Goal: Task Accomplishment & Management: Use online tool/utility

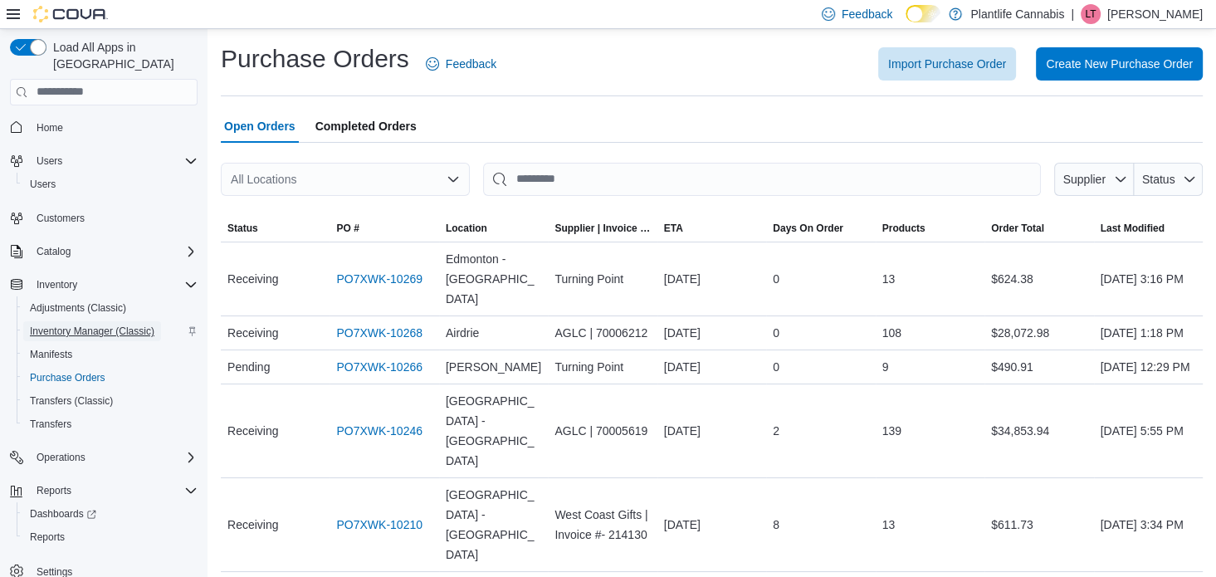
click at [70, 325] on span "Inventory Manager (Classic)" at bounding box center [92, 331] width 124 height 13
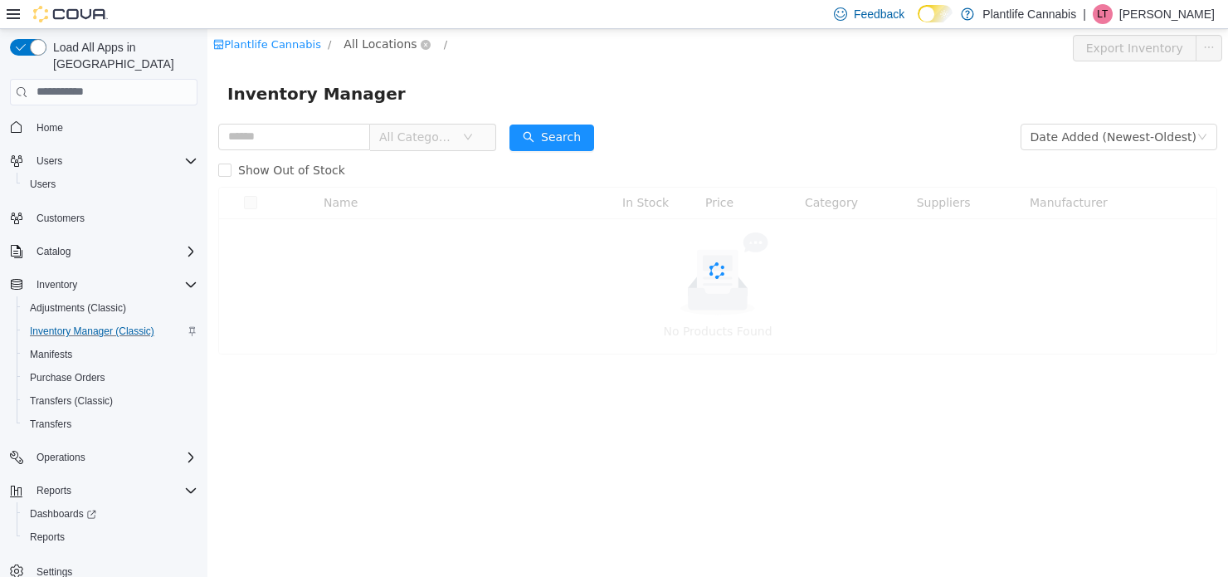
click at [368, 42] on span "All Locations" at bounding box center [380, 43] width 73 height 18
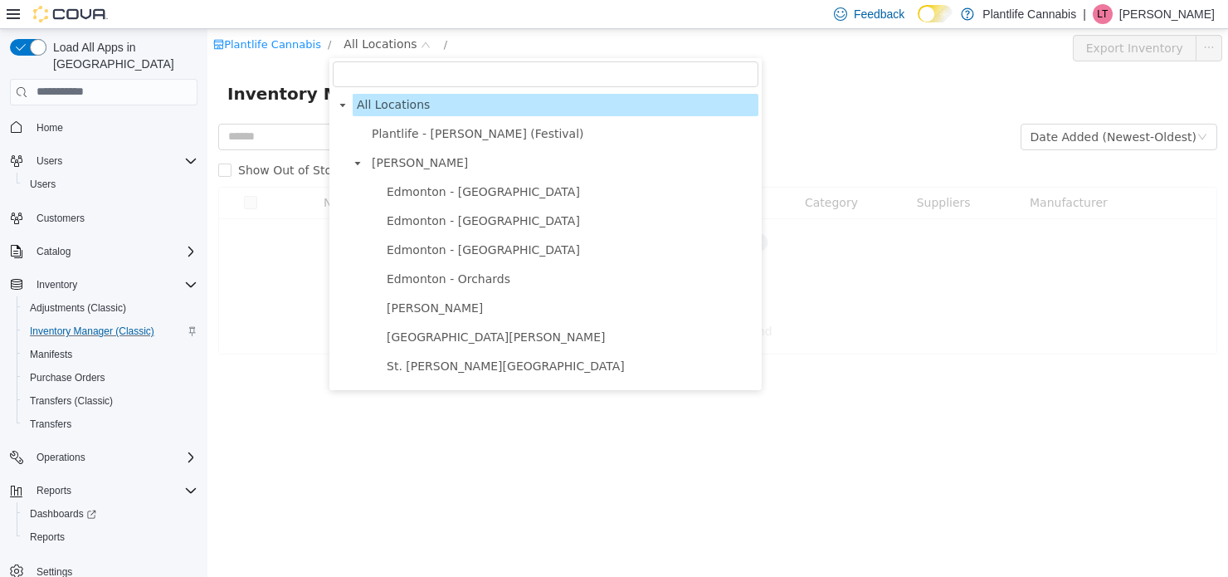
click at [363, 69] on input "filter select" at bounding box center [546, 74] width 426 height 26
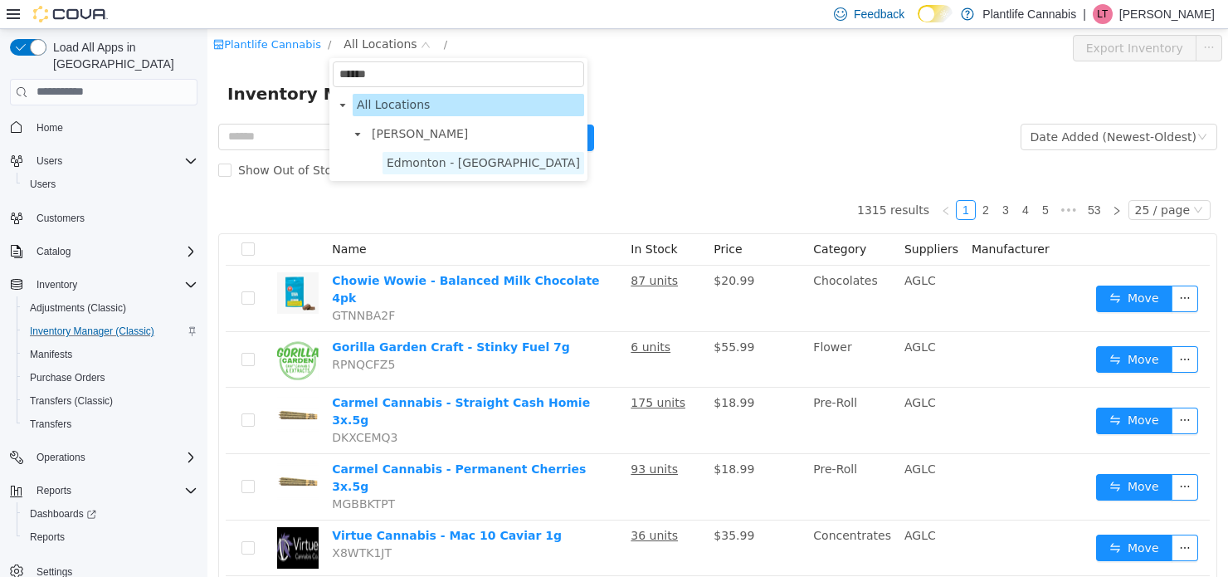
type input "******"
click at [497, 166] on span "Edmonton - [GEOGRAPHIC_DATA]" at bounding box center [483, 161] width 193 height 13
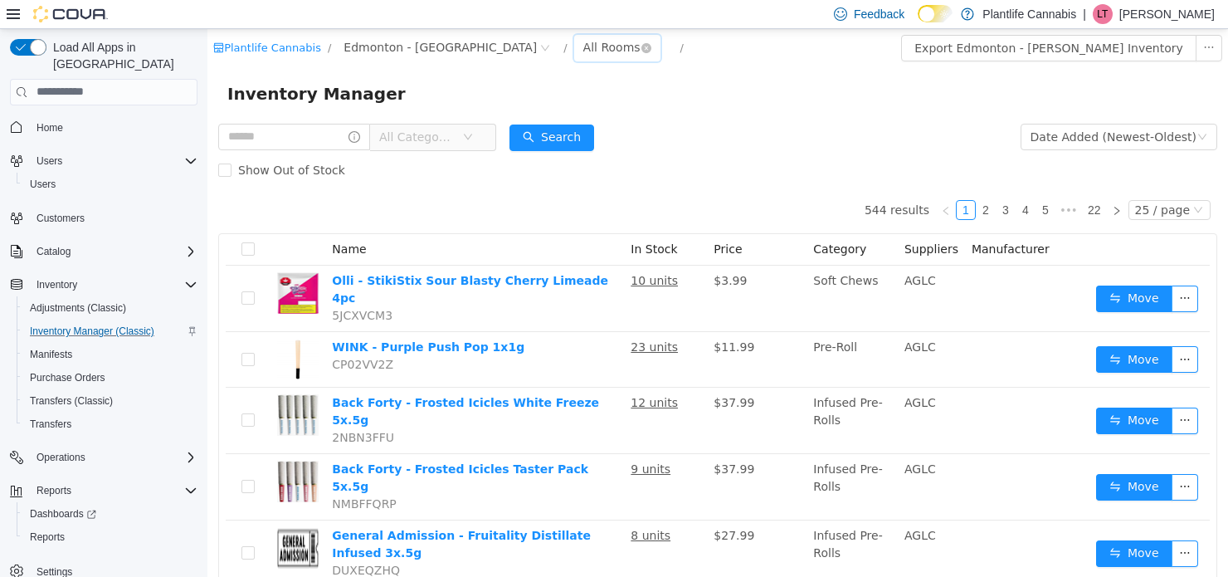
click at [583, 41] on div "All Rooms" at bounding box center [611, 46] width 57 height 25
click at [546, 109] on li "Front Room" at bounding box center [545, 107] width 100 height 27
click at [583, 48] on div "Front Room" at bounding box center [616, 46] width 66 height 25
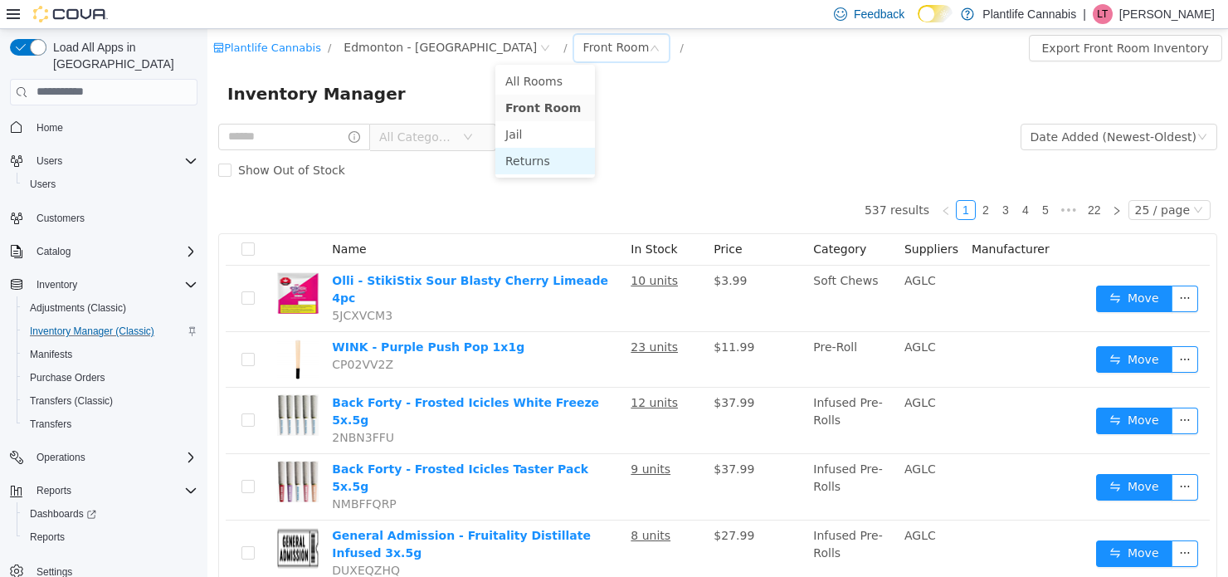
click at [537, 156] on li "Returns" at bounding box center [545, 160] width 100 height 27
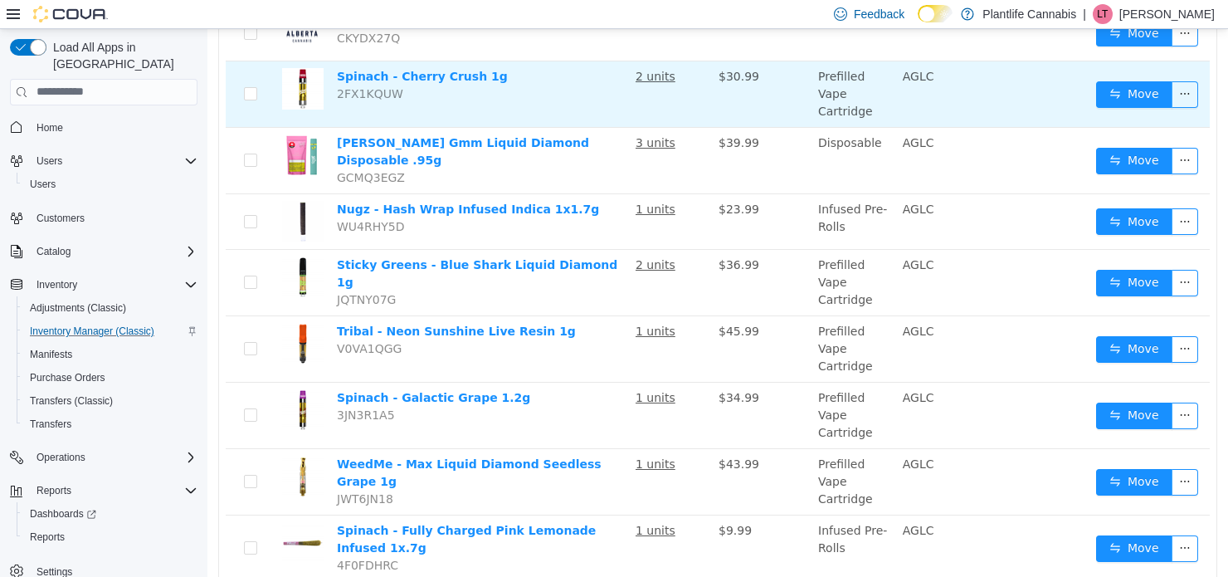
scroll to position [332, 0]
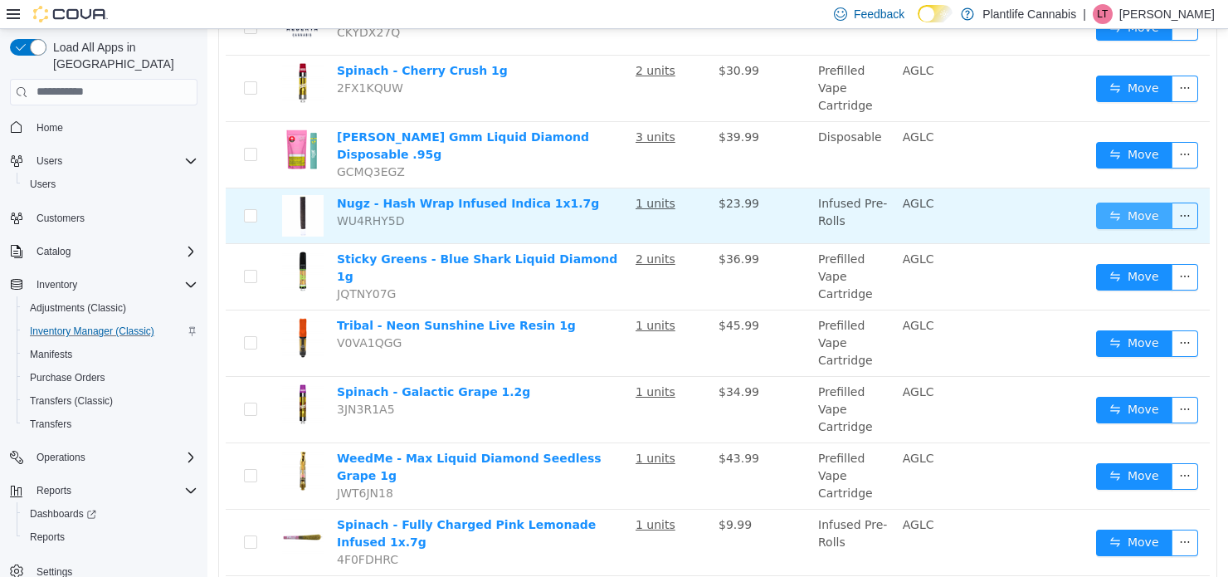
click at [1122, 214] on button "Move" at bounding box center [1134, 215] width 76 height 27
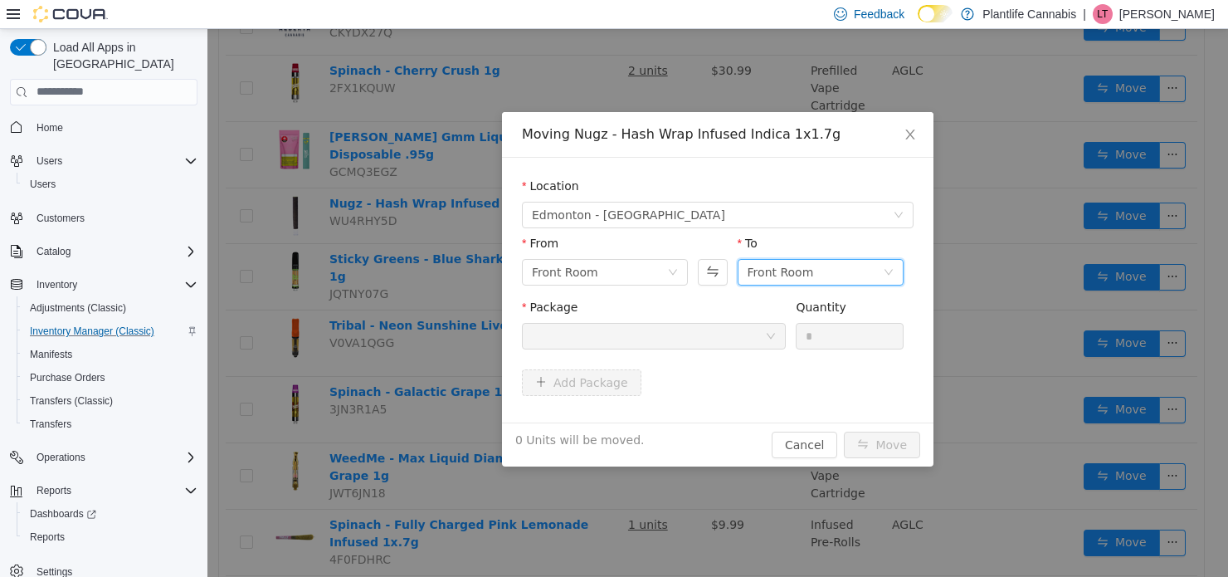
click at [774, 276] on div "Front Room" at bounding box center [781, 271] width 66 height 25
click at [662, 275] on div "Front Room" at bounding box center [599, 271] width 135 height 25
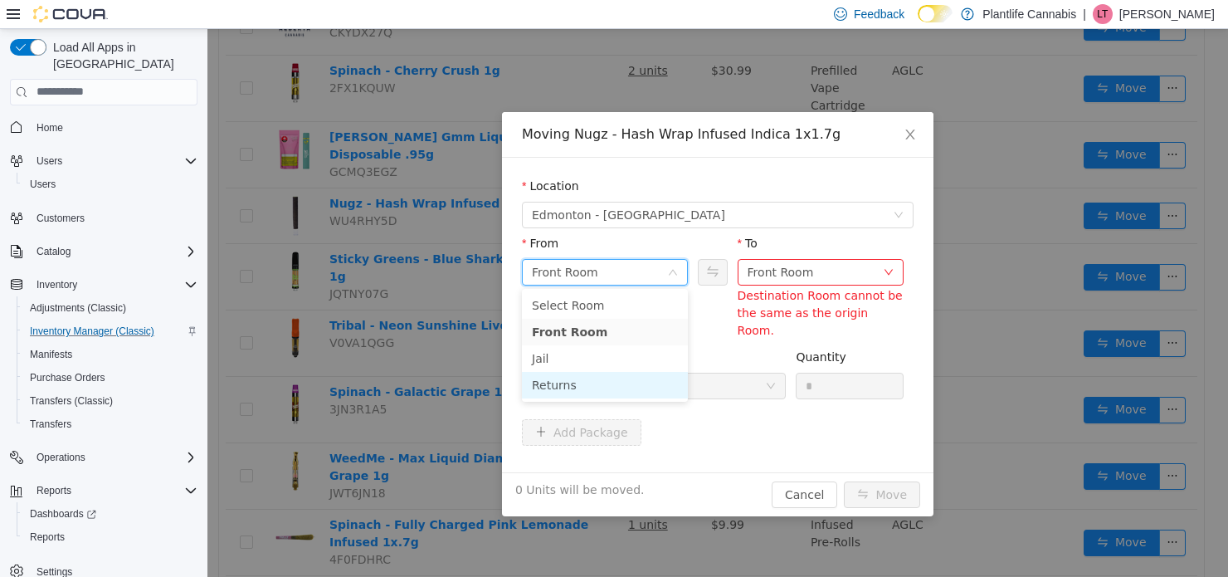
click at [632, 381] on li "Returns" at bounding box center [605, 384] width 166 height 27
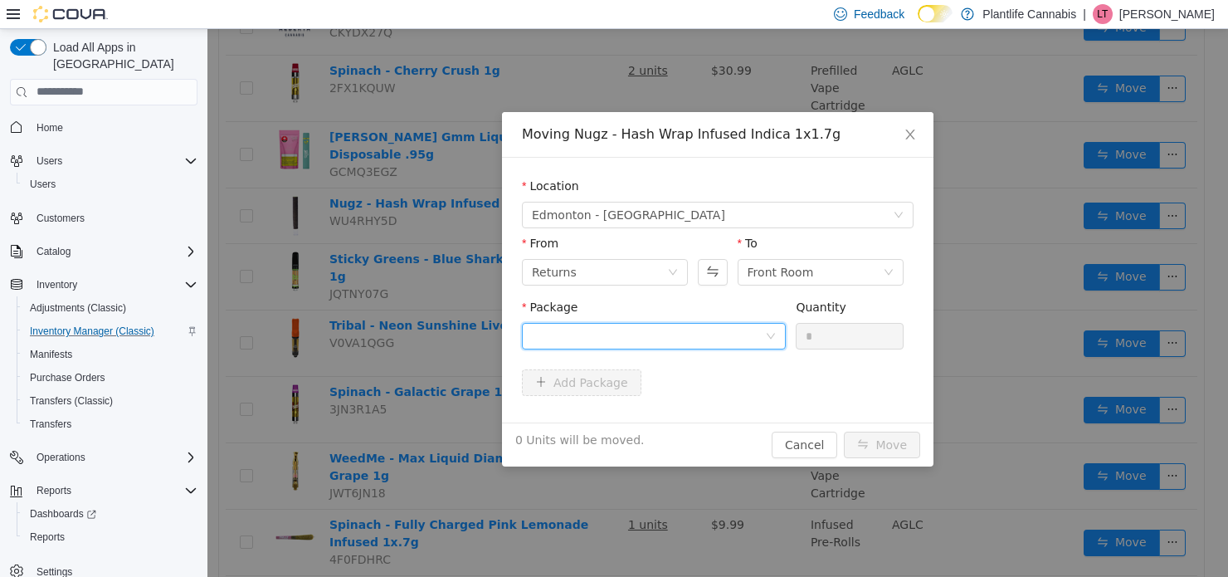
click at [639, 339] on div at bounding box center [648, 335] width 233 height 25
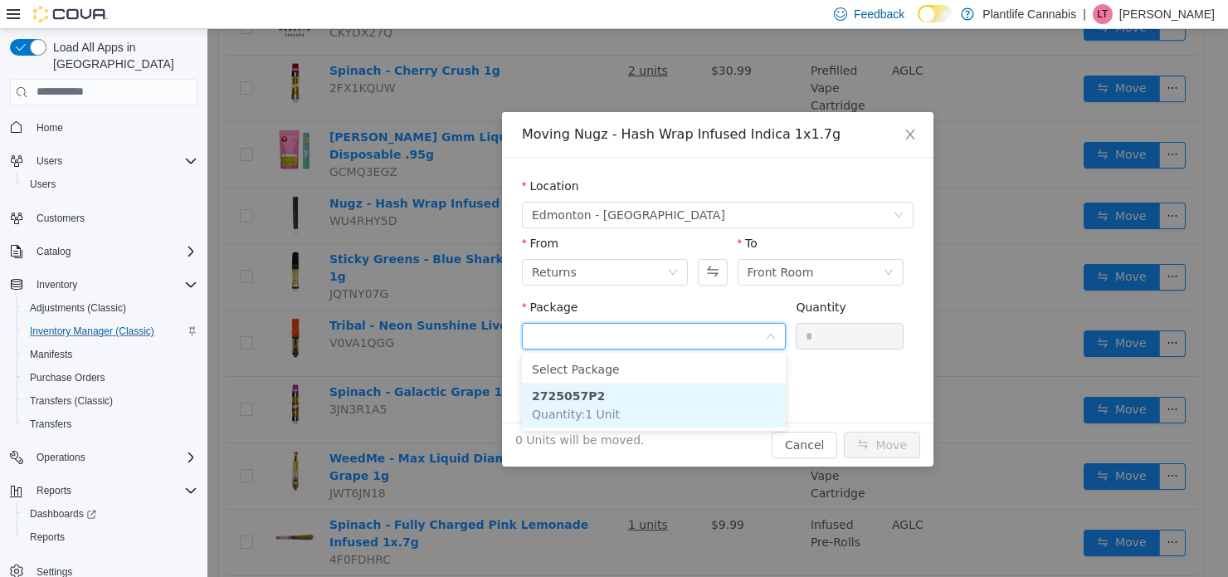
click at [636, 400] on li "2725057P2 Quantity : 1 Unit" at bounding box center [654, 404] width 264 height 45
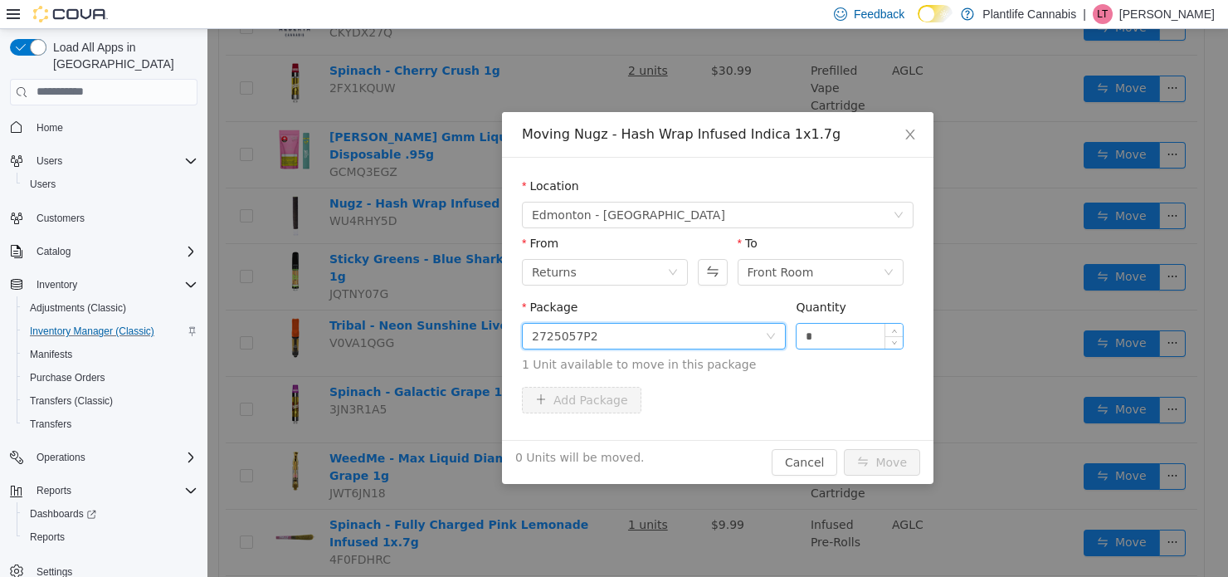
click at [813, 336] on input "*" at bounding box center [850, 335] width 106 height 25
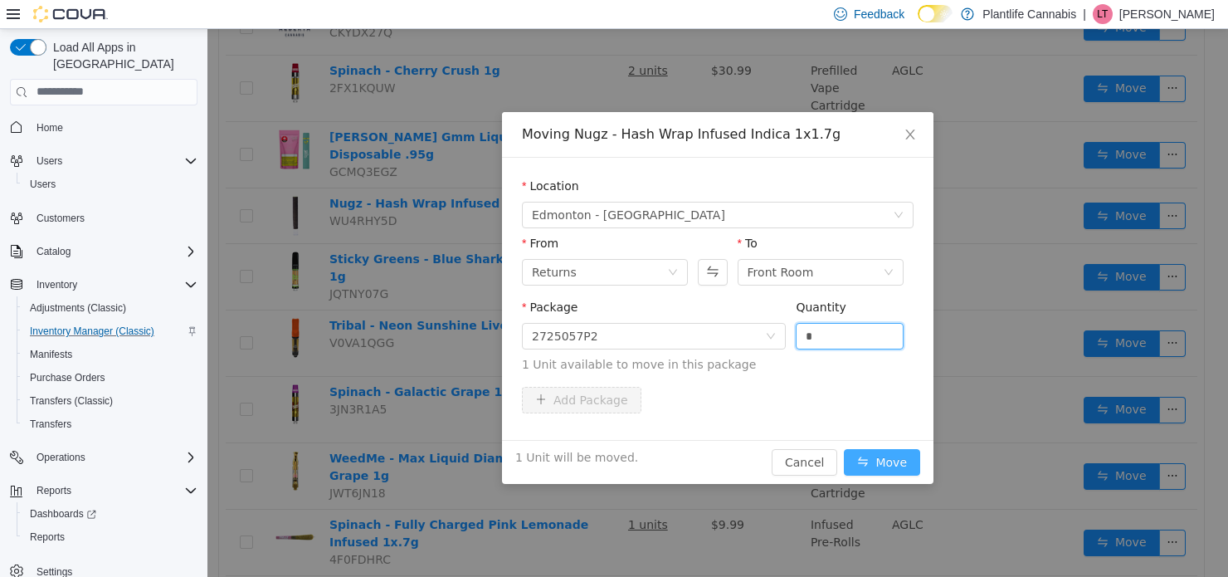
type input "*"
click at [867, 462] on button "Move" at bounding box center [882, 461] width 76 height 27
